Goal: Task Accomplishment & Management: Manage account settings

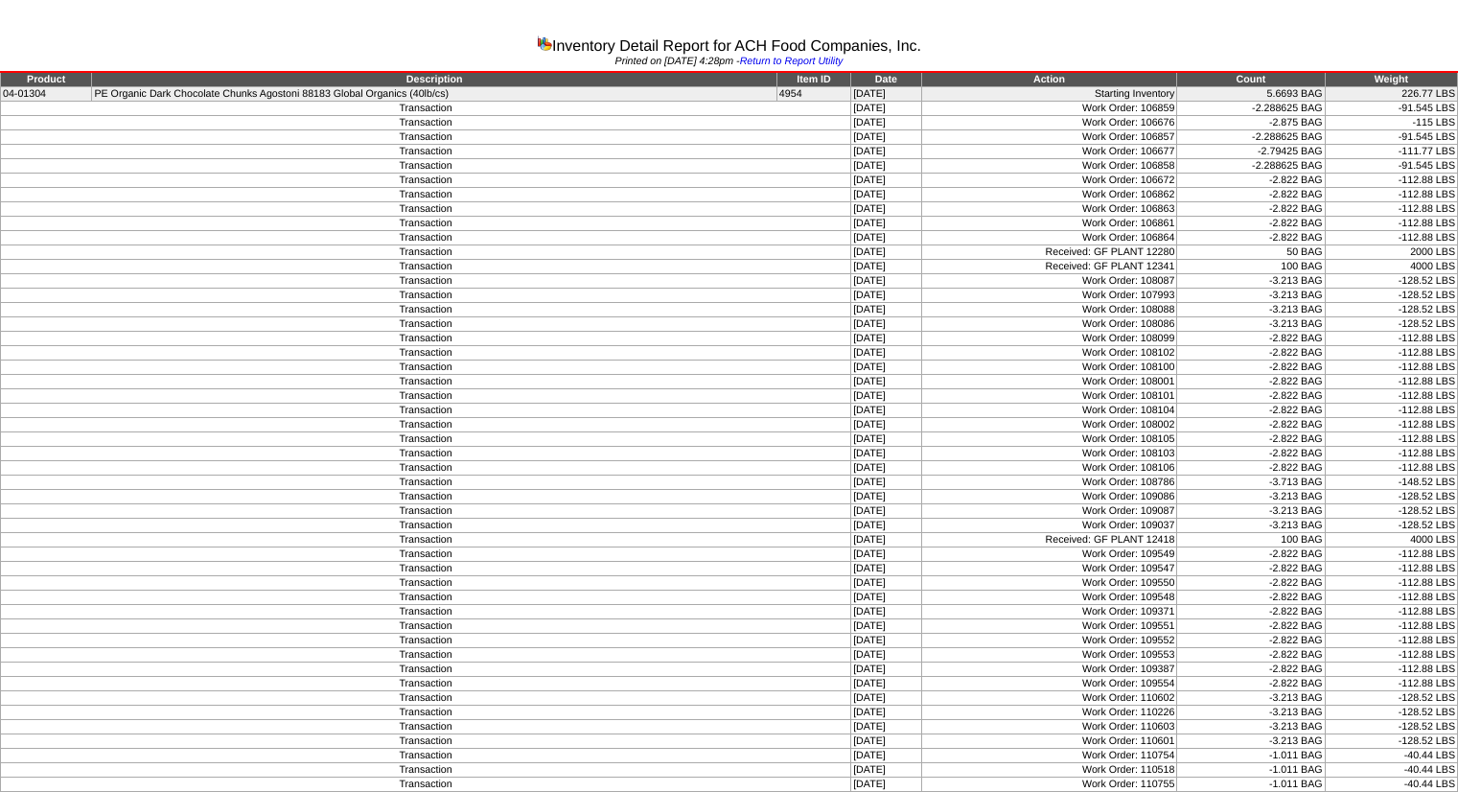
scroll to position [1070, 0]
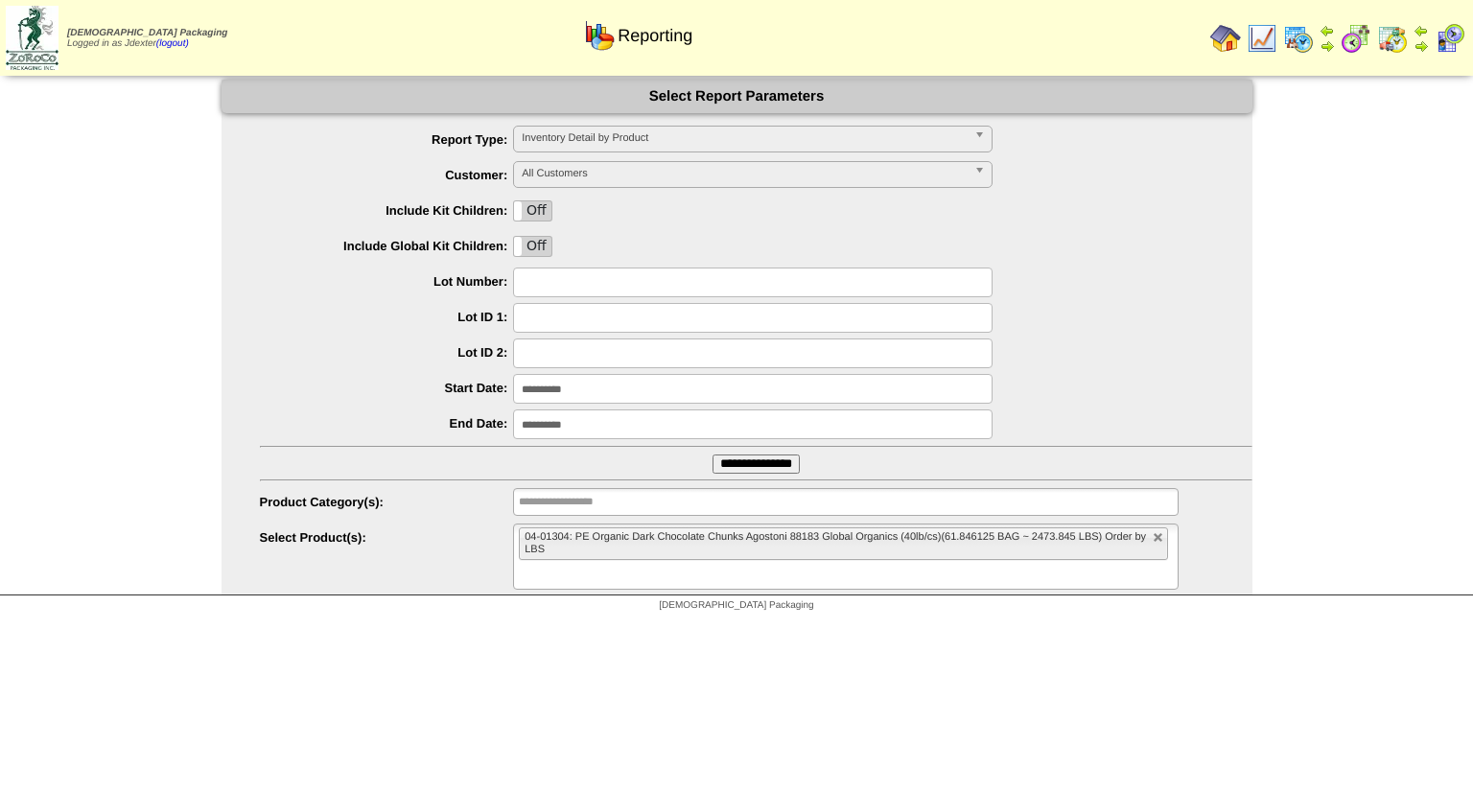
click at [1225, 24] on img at bounding box center [1225, 38] width 31 height 31
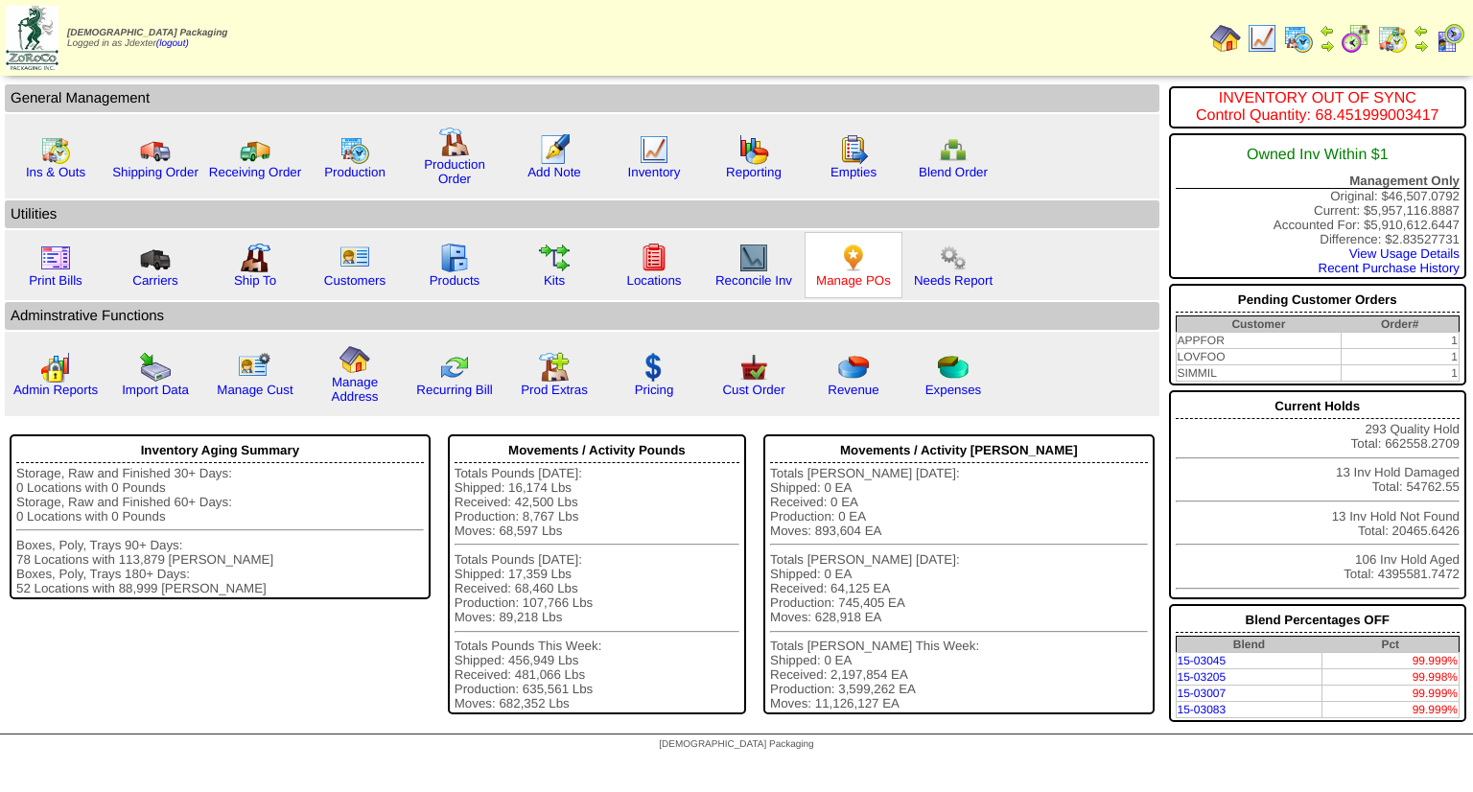
click at [851, 282] on link "Manage POs" at bounding box center [853, 280] width 75 height 14
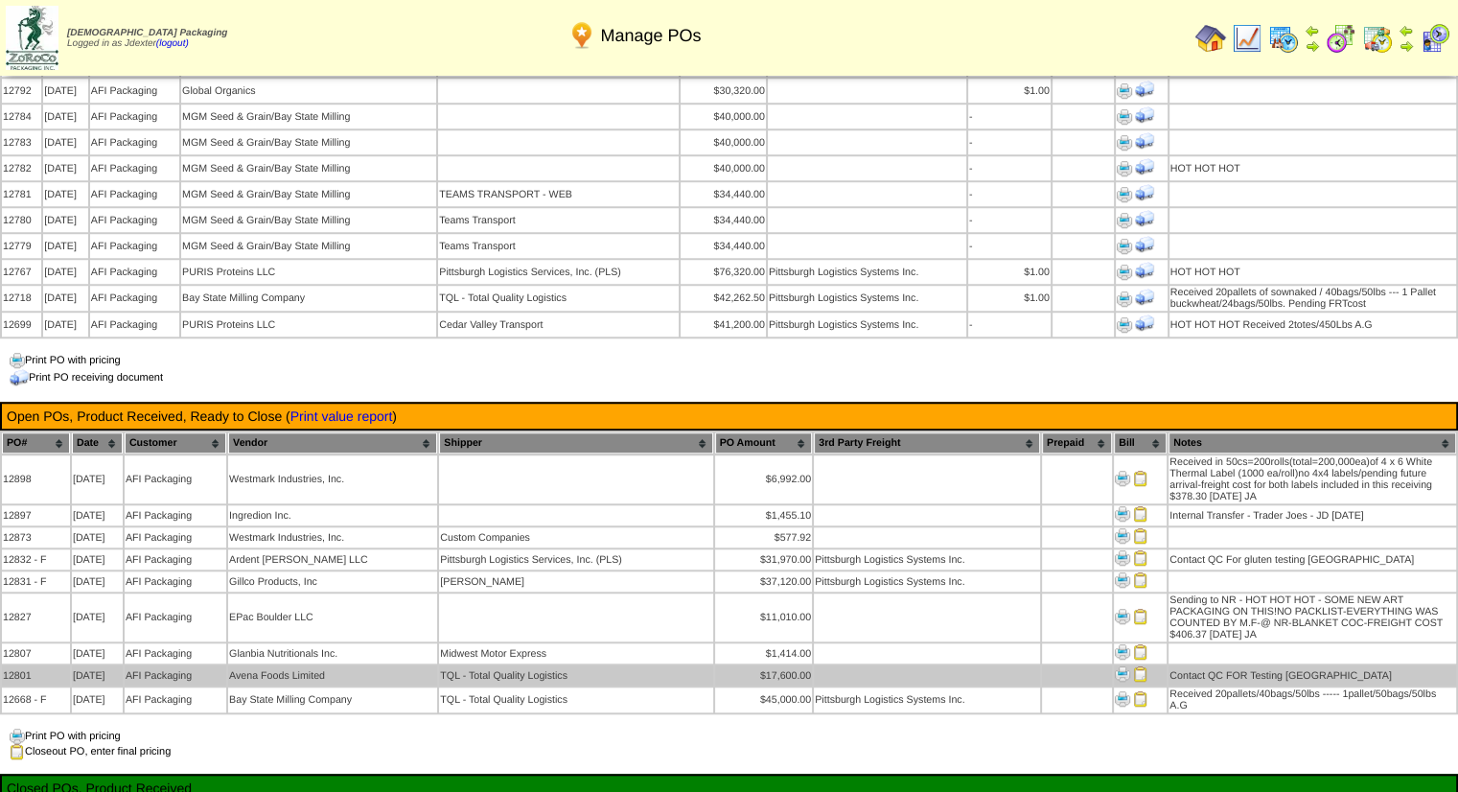
scroll to position [1480, 0]
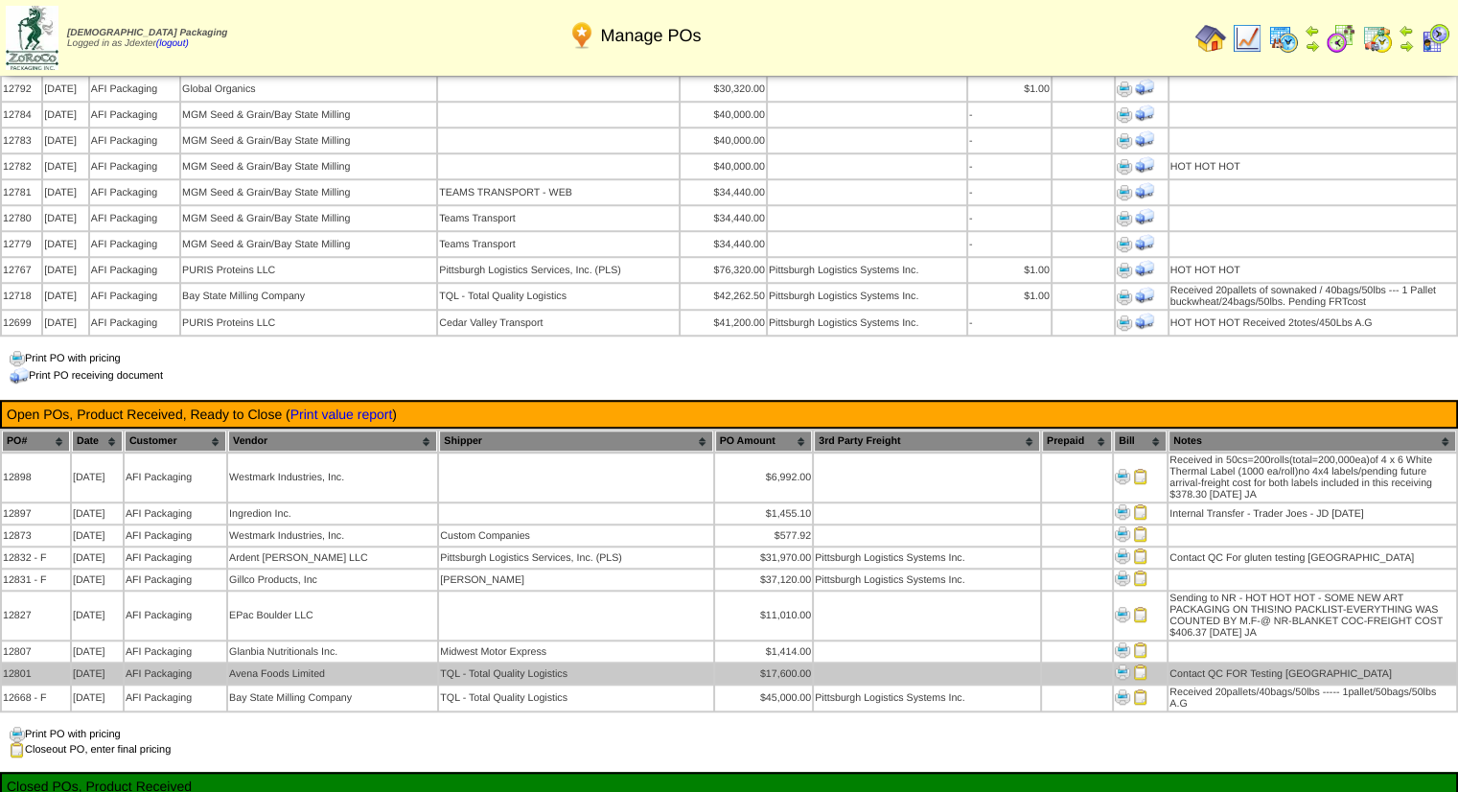
click at [1115, 664] on img at bounding box center [1122, 671] width 15 height 15
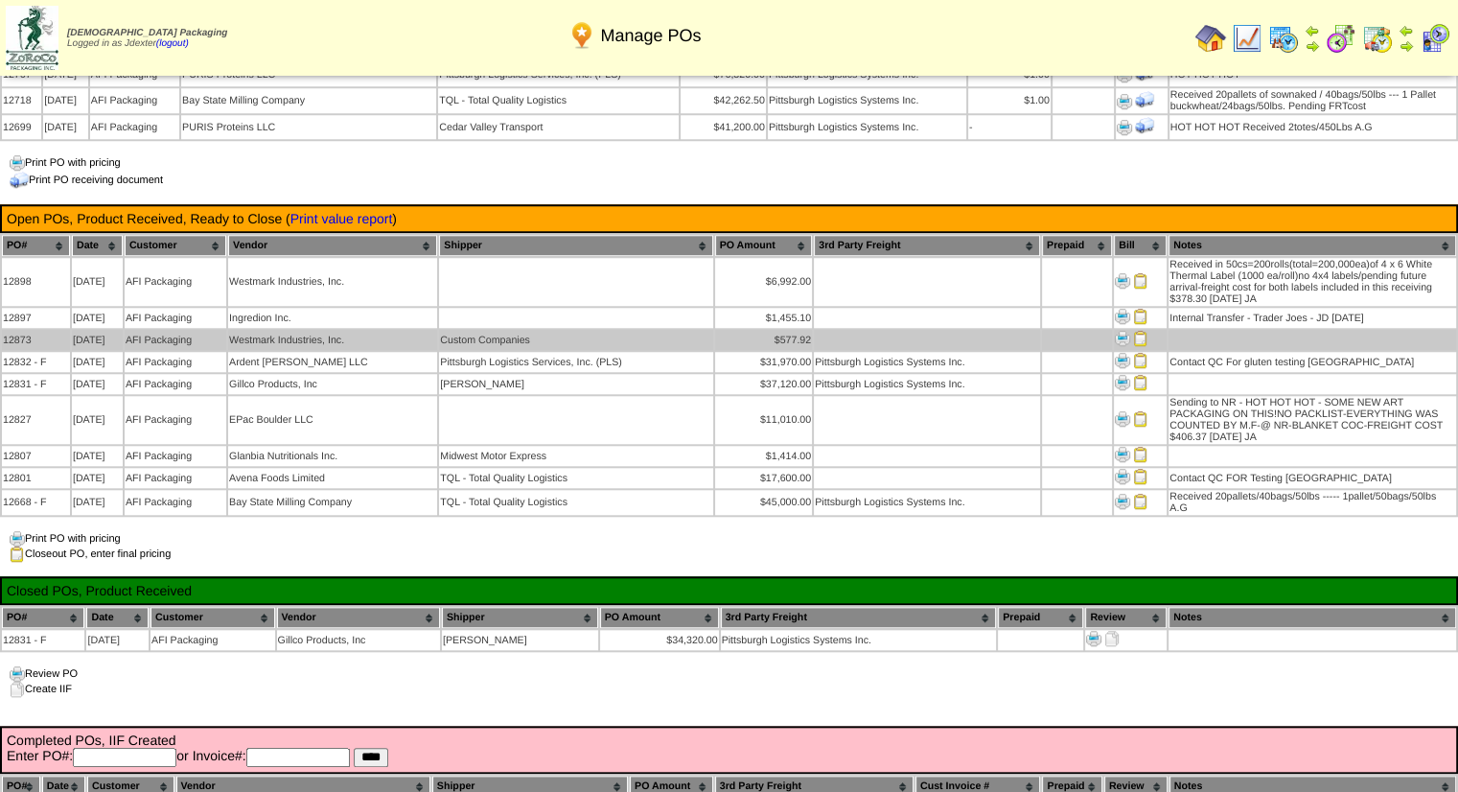
scroll to position [1672, 0]
